Goal: Task Accomplishment & Management: Complete application form

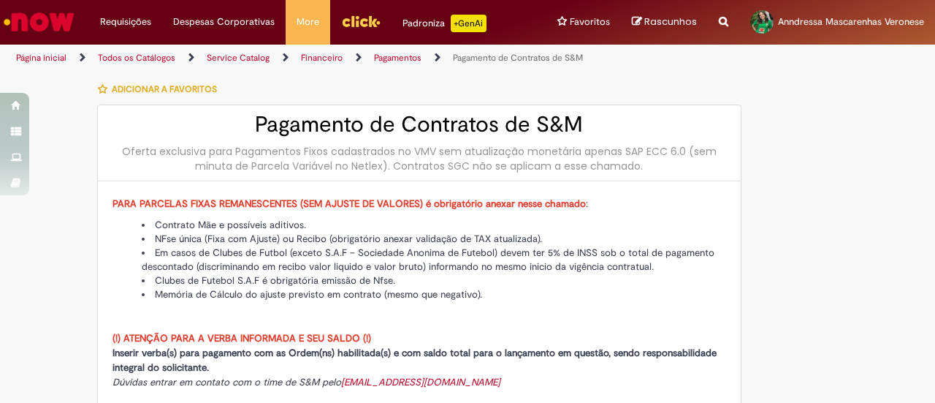
type input "********"
type input "**********"
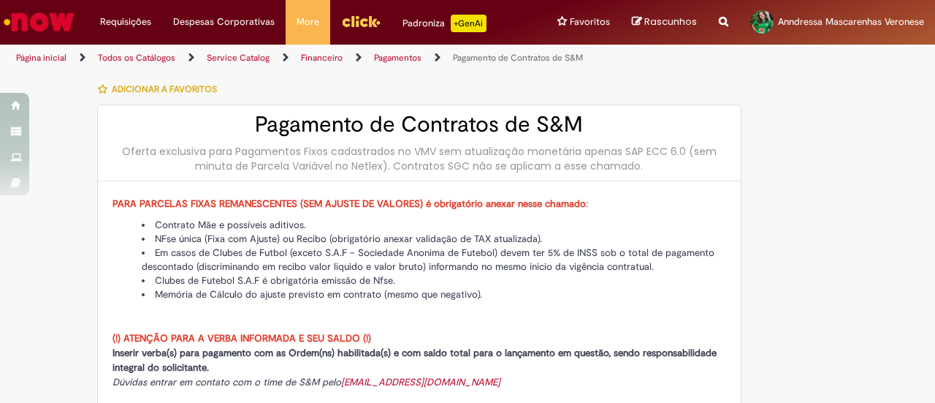
type input "**********"
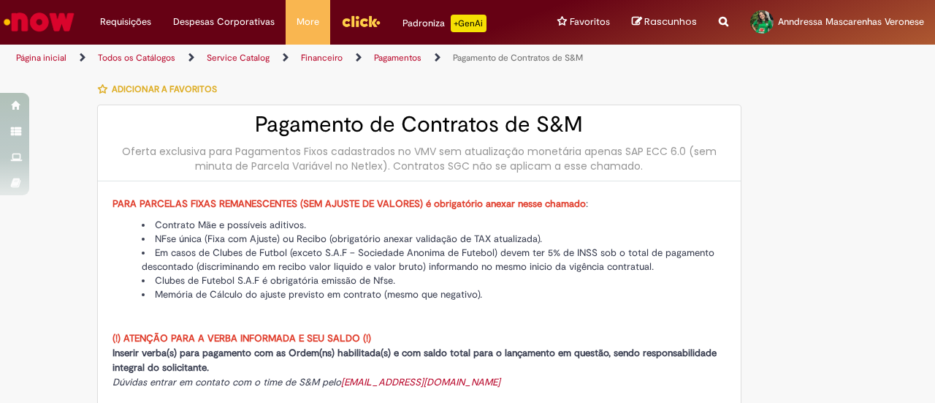
type input "**********"
